Goal: Task Accomplishment & Management: Use online tool/utility

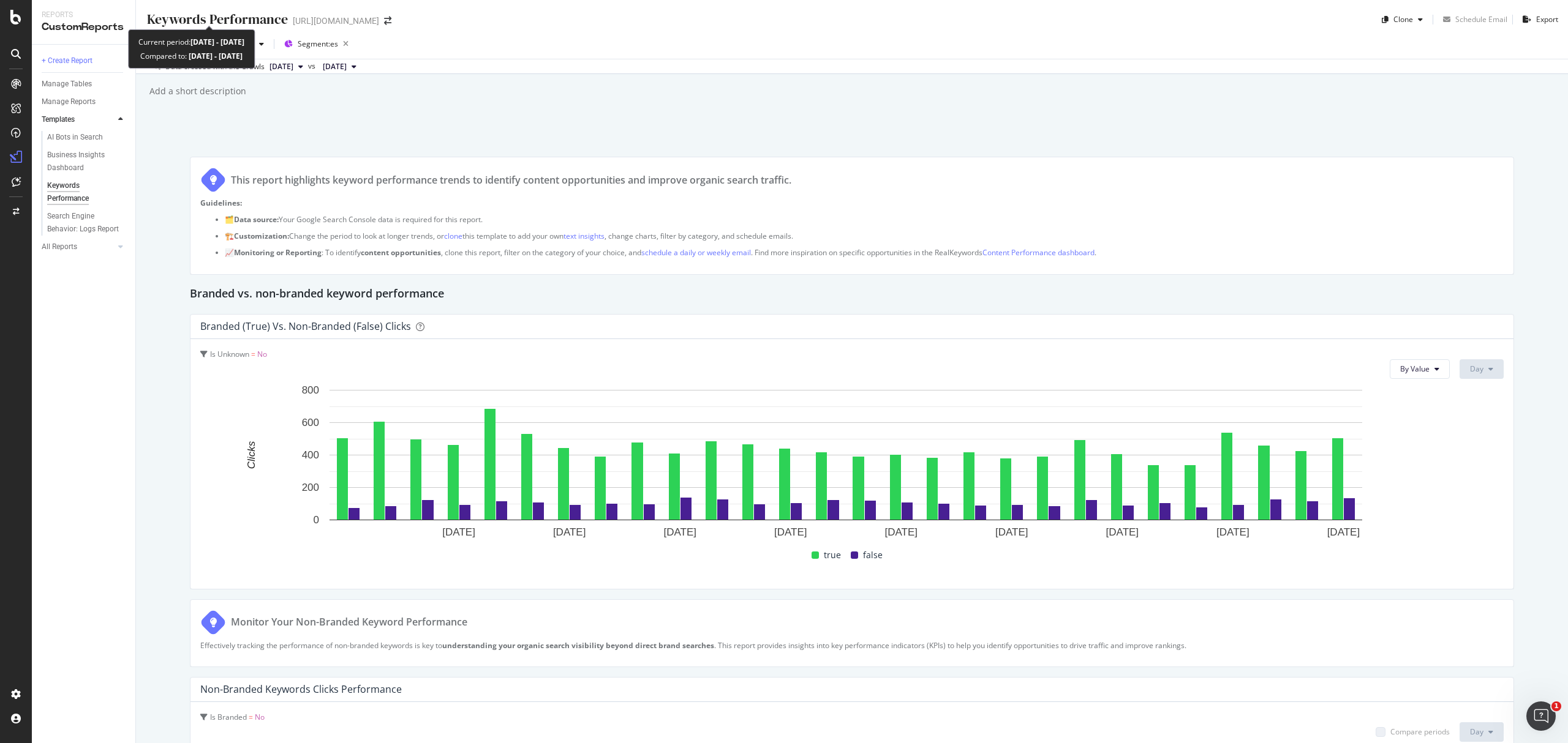
scroll to position [81, 0]
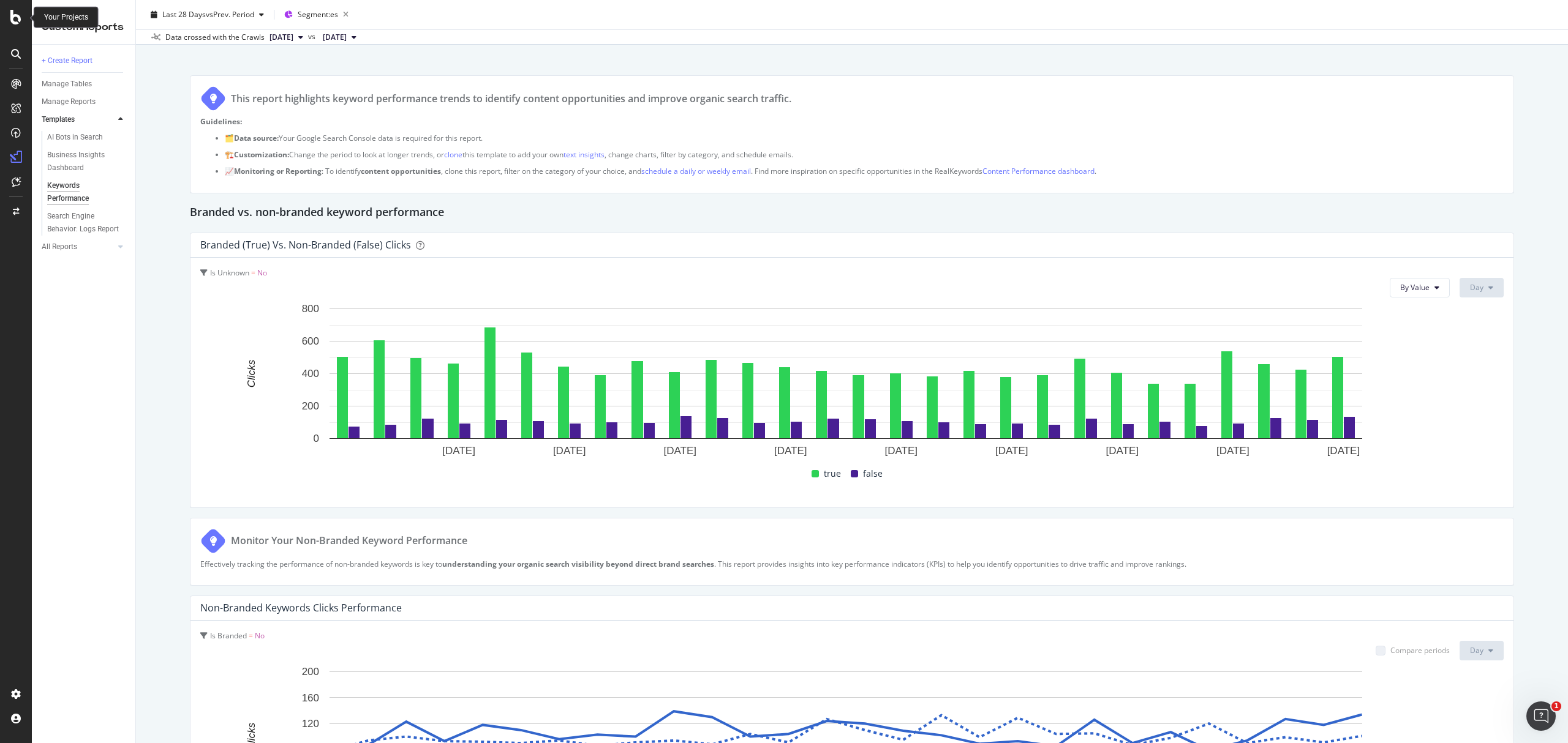
click at [22, 19] on div at bounding box center [16, 17] width 29 height 15
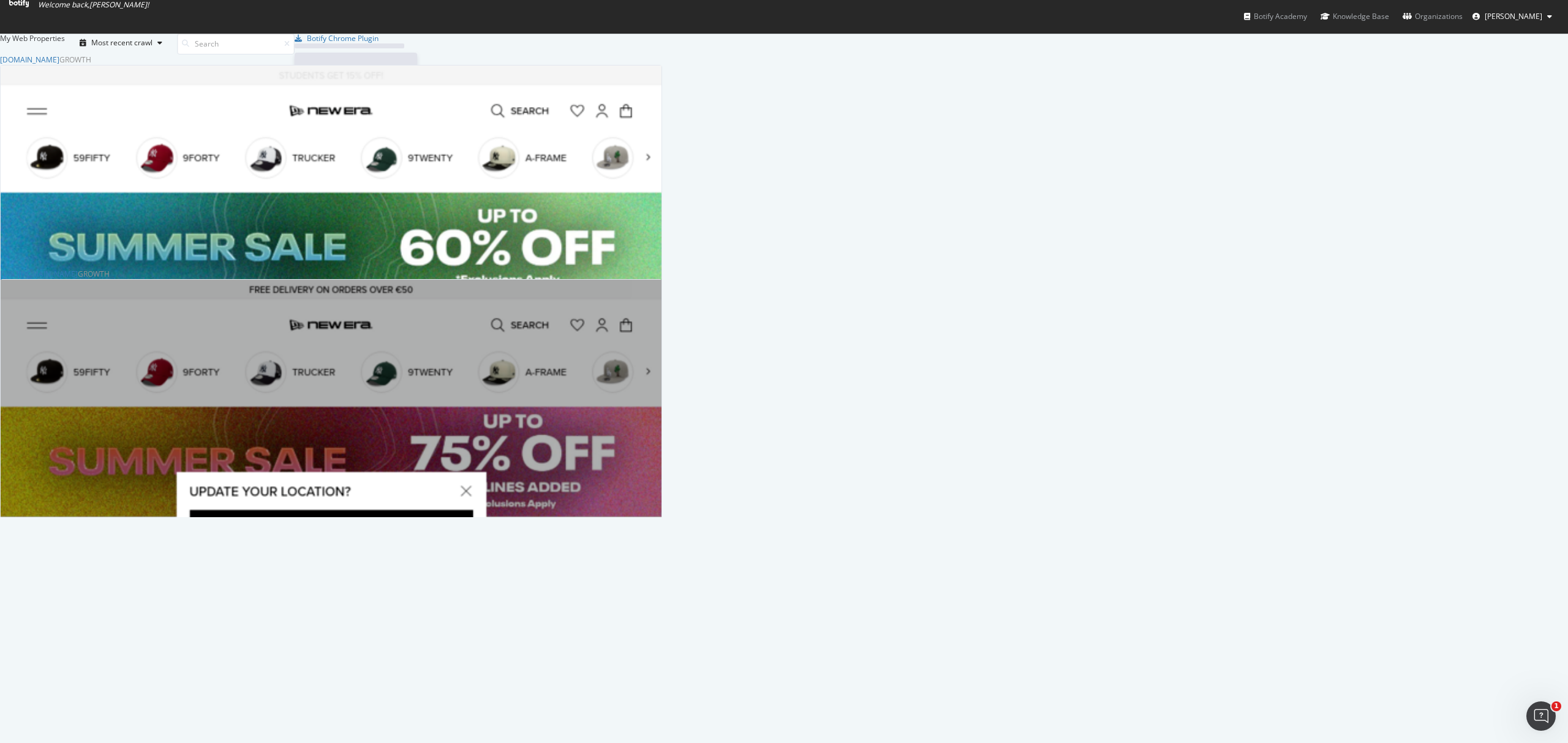
scroll to position [450, 649]
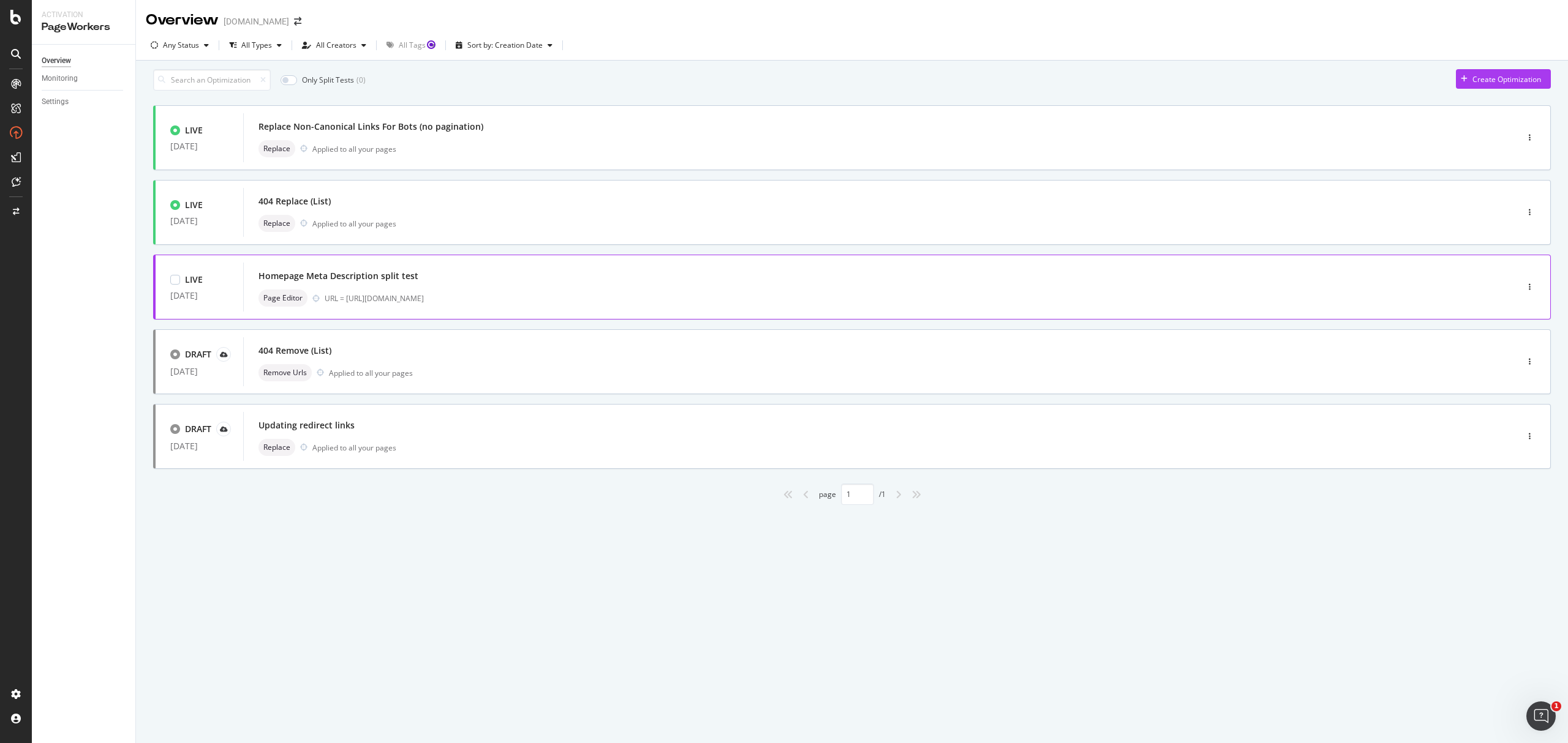
click at [493, 285] on div "Homepage Meta Description split test" at bounding box center [861, 276] width 1206 height 17
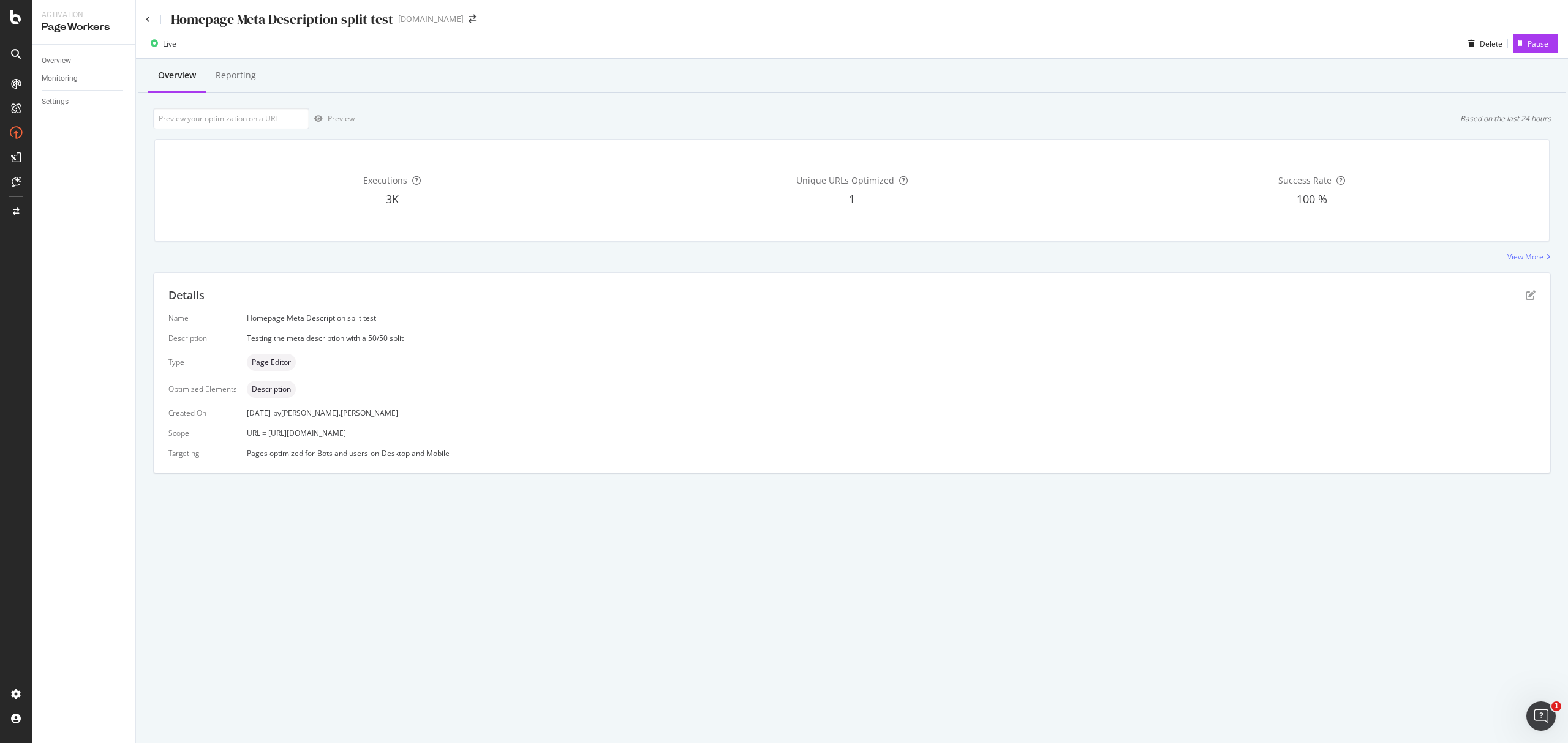
click at [311, 422] on div "Name Homepage Meta Description split test Description Testing the meta descript…" at bounding box center [851, 386] width 1367 height 146
click at [1399, 371] on div "Page Editor" at bounding box center [891, 363] width 1288 height 17
click at [1531, 289] on div "Details" at bounding box center [851, 296] width 1367 height 16
click at [1528, 294] on icon "pen-to-square" at bounding box center [1531, 295] width 10 height 10
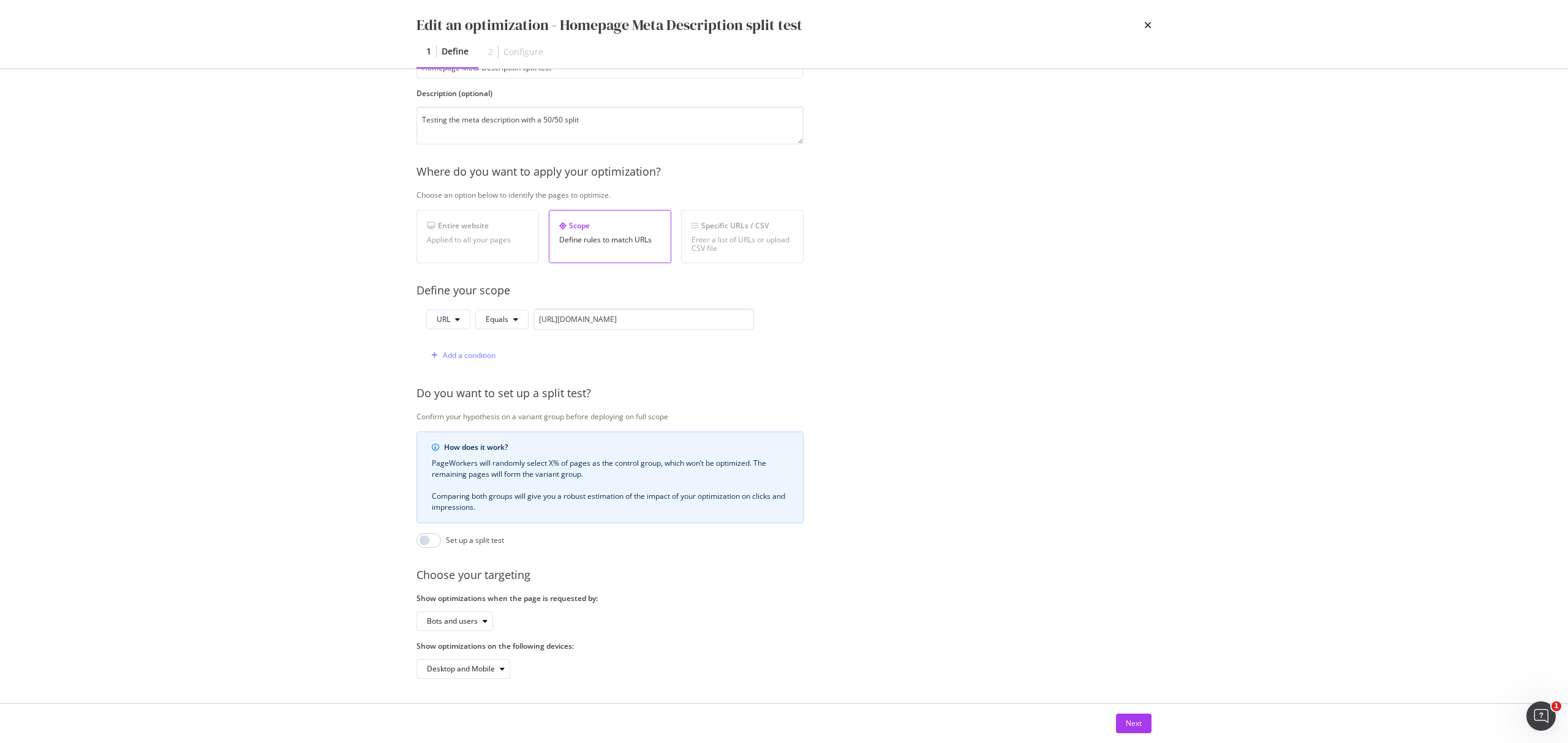
scroll to position [110, 0]
click at [1126, 726] on div "Next" at bounding box center [1134, 723] width 16 height 11
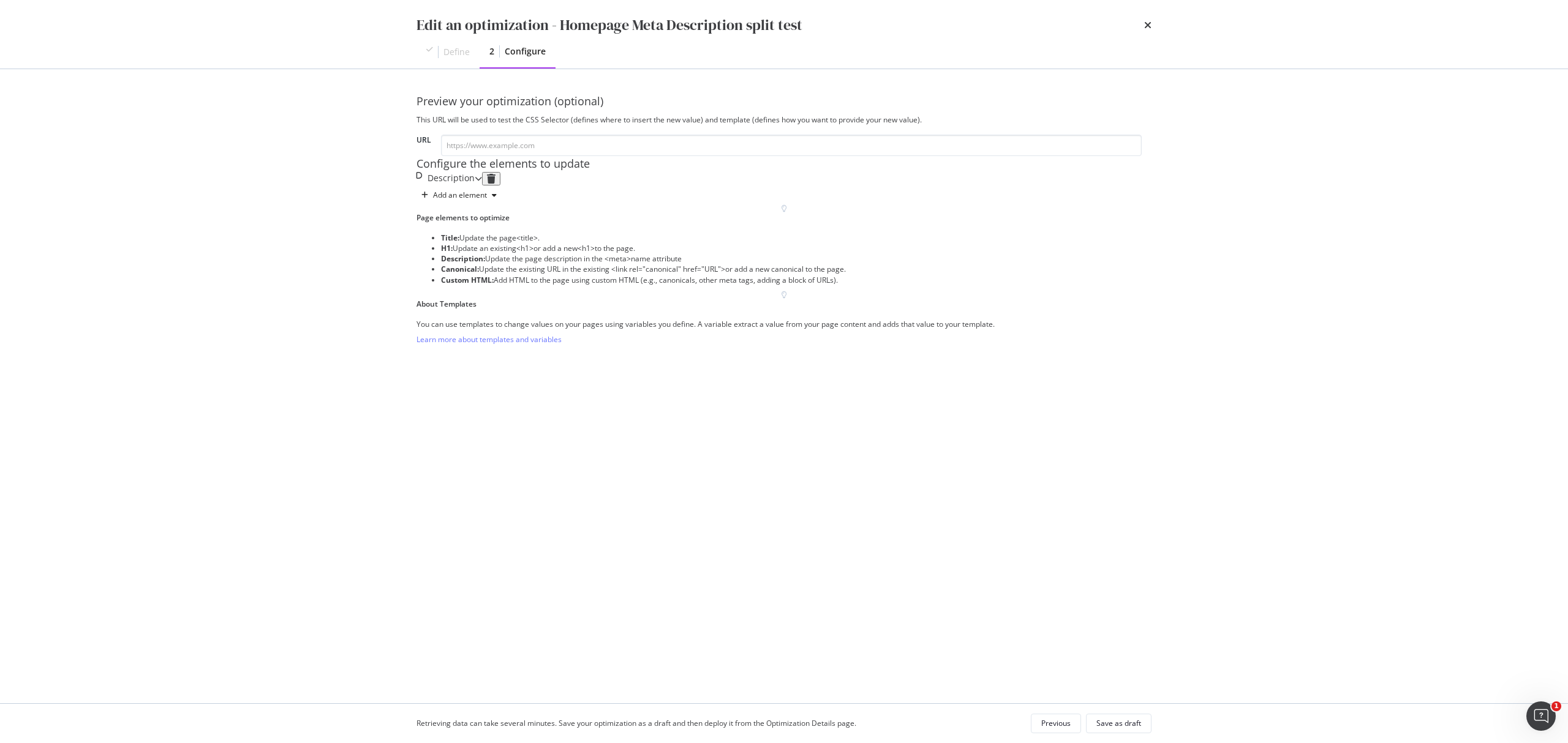
click at [475, 186] on div "Description" at bounding box center [446, 179] width 58 height 14
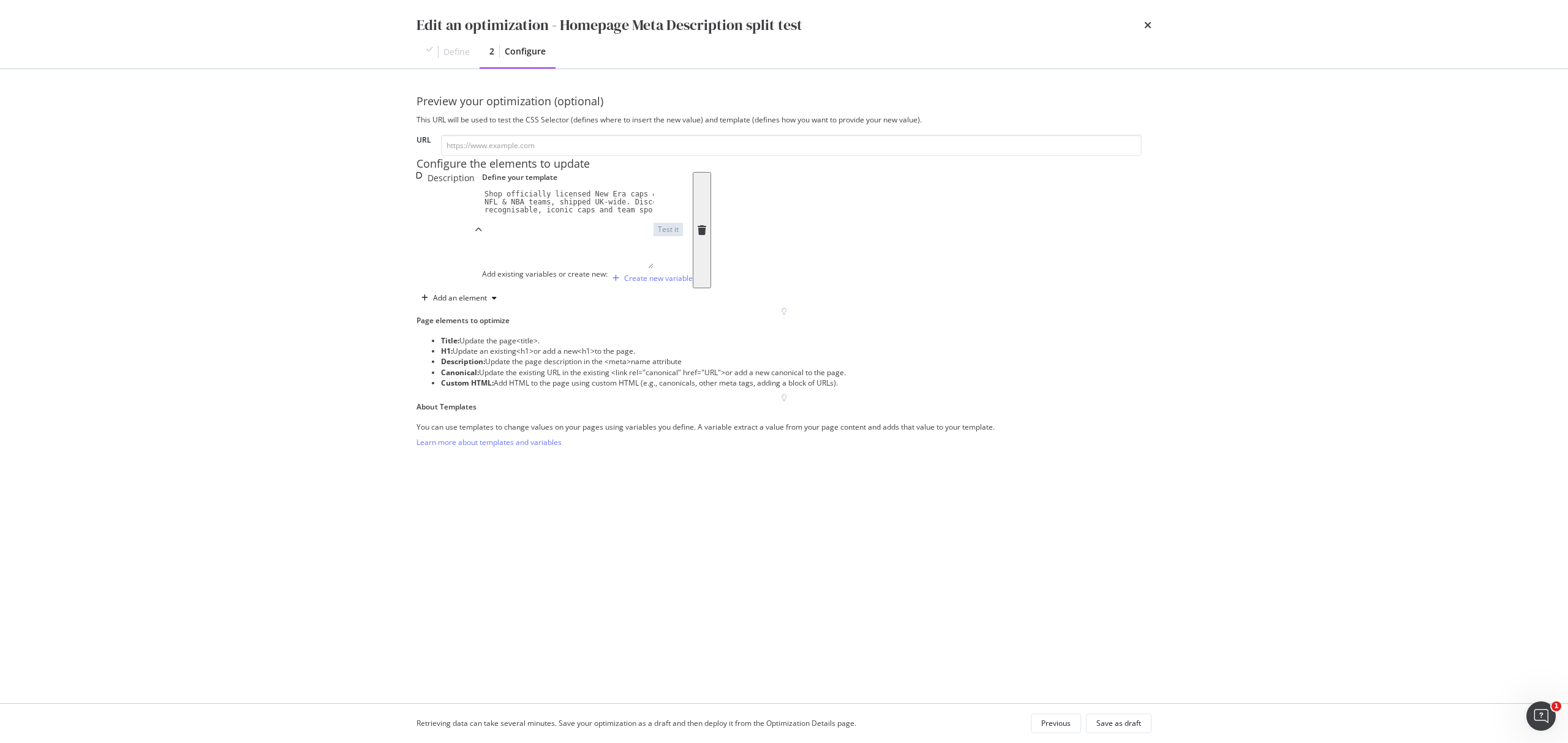
type textarea "Shop officially licensed New Era caps & merchandise for MLB, NFL & NBA teams, s…"
drag, startPoint x: 454, startPoint y: 289, endPoint x: 495, endPoint y: 294, distance: 41.3
click at [495, 294] on div "Shop officially licensed New Era caps & merchandise for MLB, NFL & NBA teams, s…" at bounding box center [610, 252] width 257 height 124
